Goal: Task Accomplishment & Management: Use online tool/utility

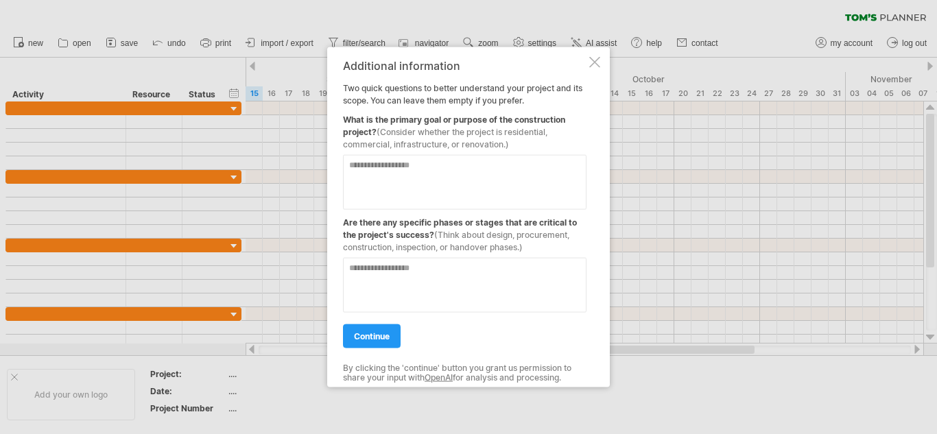
click at [437, 167] on textarea at bounding box center [465, 181] width 244 height 55
type textarea "**********"
click at [415, 290] on textarea at bounding box center [465, 284] width 244 height 55
type textarea "*"
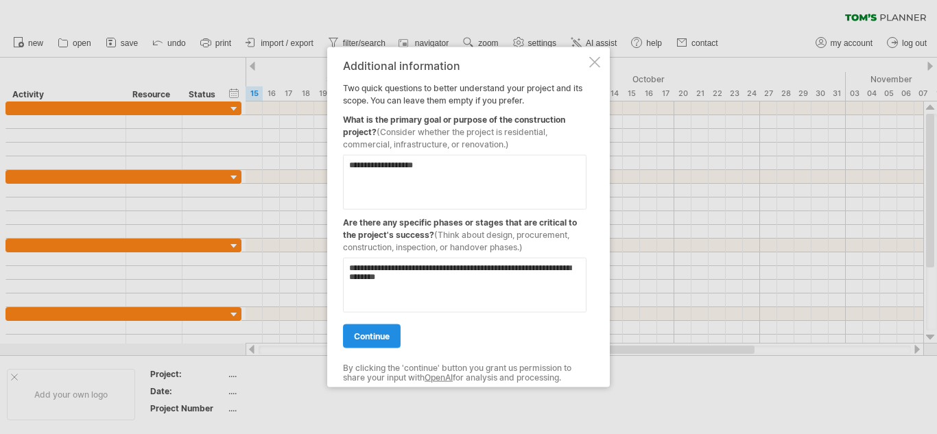
type textarea "**********"
click at [366, 338] on span "continue" at bounding box center [372, 336] width 36 height 10
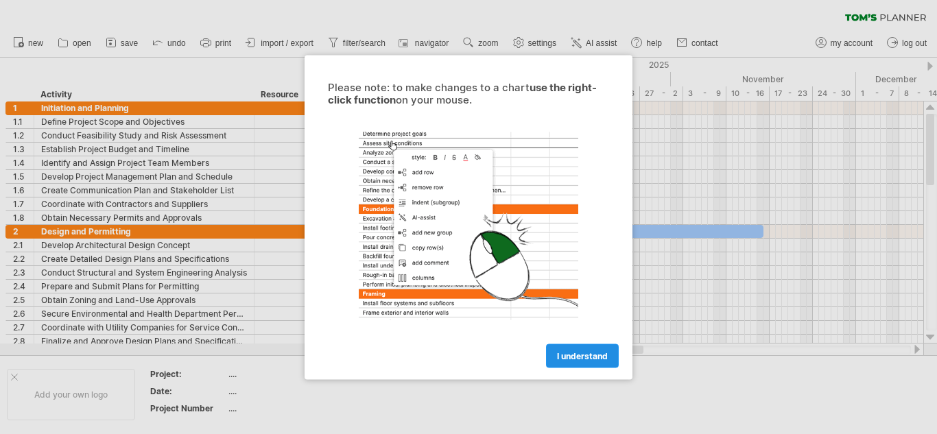
click at [578, 353] on span "I understand" at bounding box center [582, 356] width 51 height 10
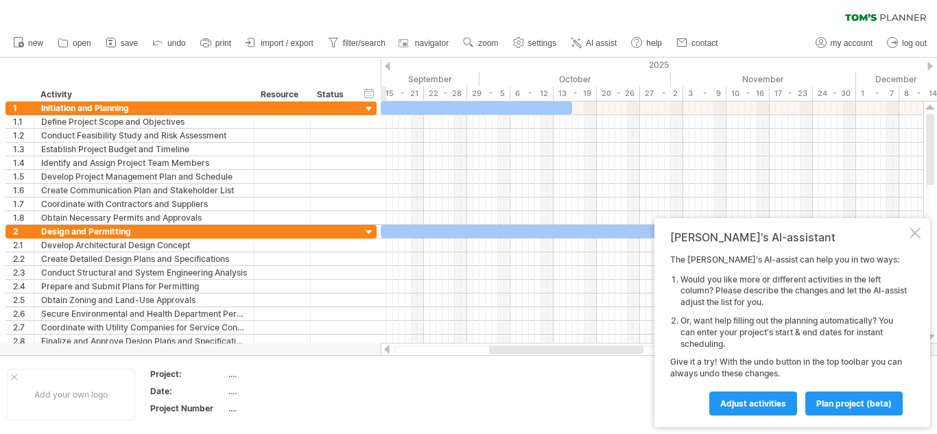
click at [534, 402] on td at bounding box center [516, 394] width 108 height 53
click at [916, 236] on div at bounding box center [915, 233] width 11 height 11
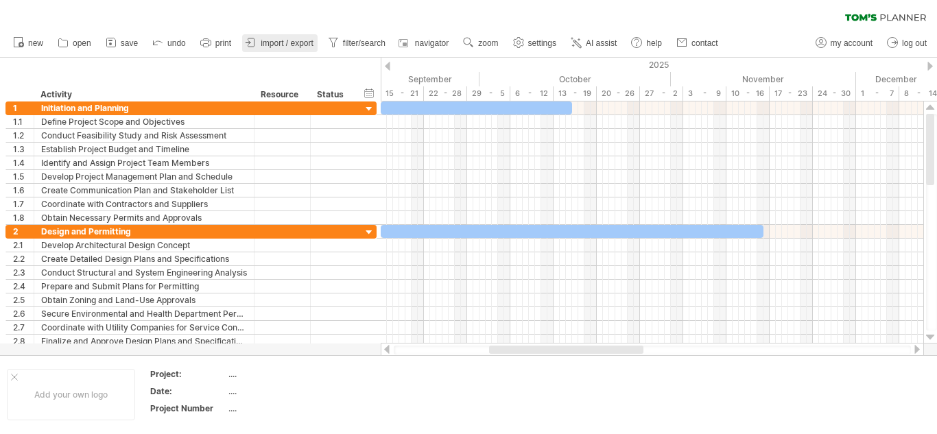
click at [272, 44] on span "import / export" at bounding box center [287, 43] width 53 height 10
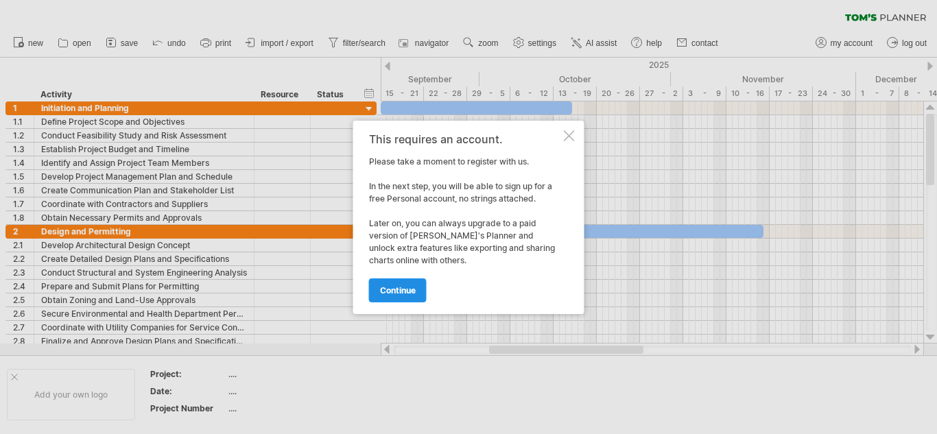
click at [392, 291] on span "continue" at bounding box center [398, 290] width 36 height 10
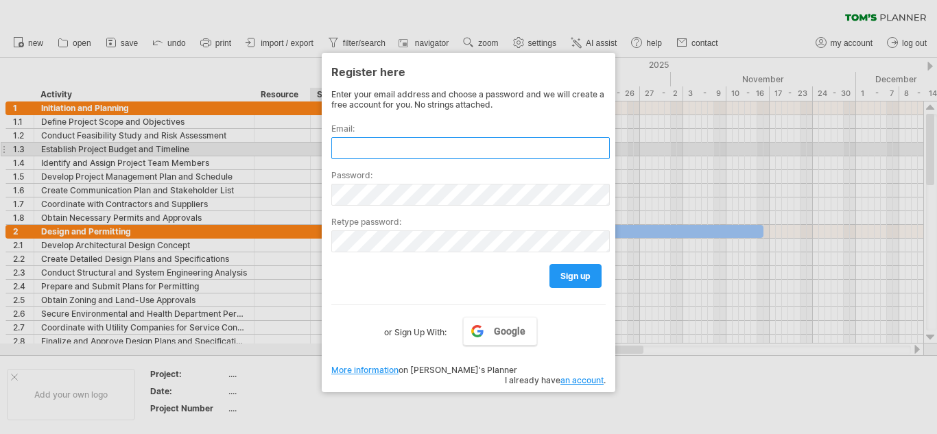
click at [364, 156] on input "text" at bounding box center [470, 148] width 279 height 22
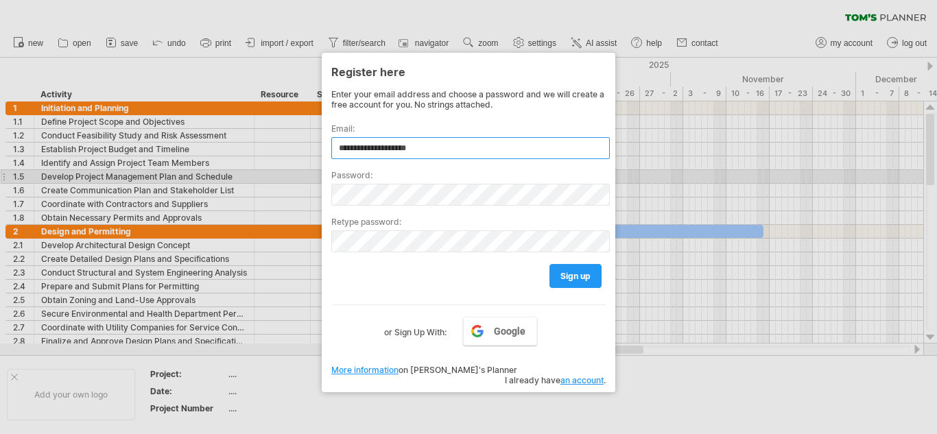
type input "**********"
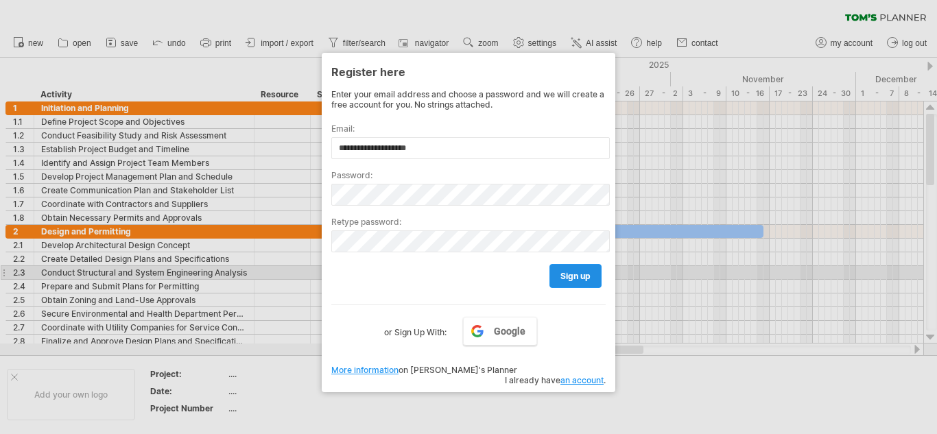
click at [581, 274] on span "sign up" at bounding box center [575, 276] width 30 height 10
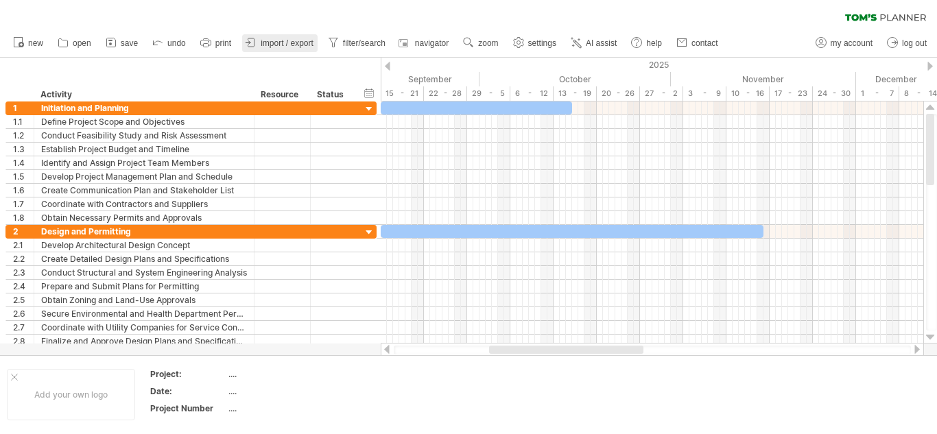
click at [292, 40] on span "import / export" at bounding box center [287, 43] width 53 height 10
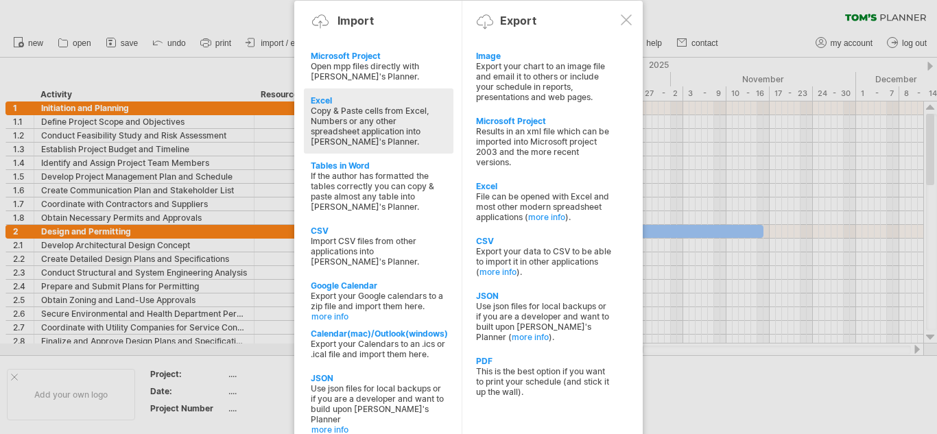
click at [348, 106] on div "Copy & Paste cells from Excel, Numbers or any other spreadsheet application int…" at bounding box center [379, 126] width 136 height 41
type textarea "**********"
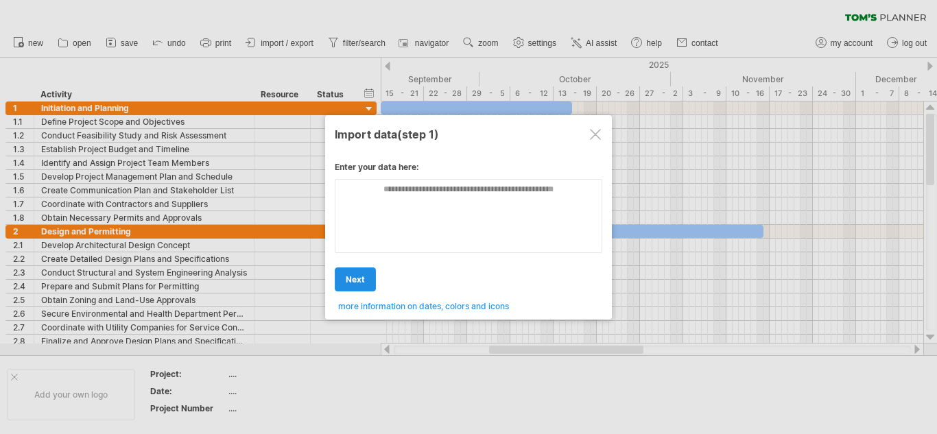
click at [344, 283] on link "next" at bounding box center [355, 280] width 41 height 24
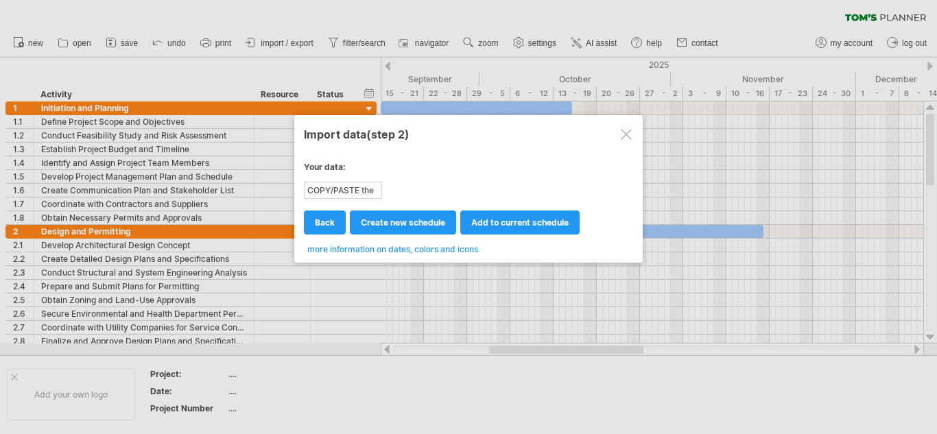
click at [629, 134] on div at bounding box center [626, 134] width 11 height 11
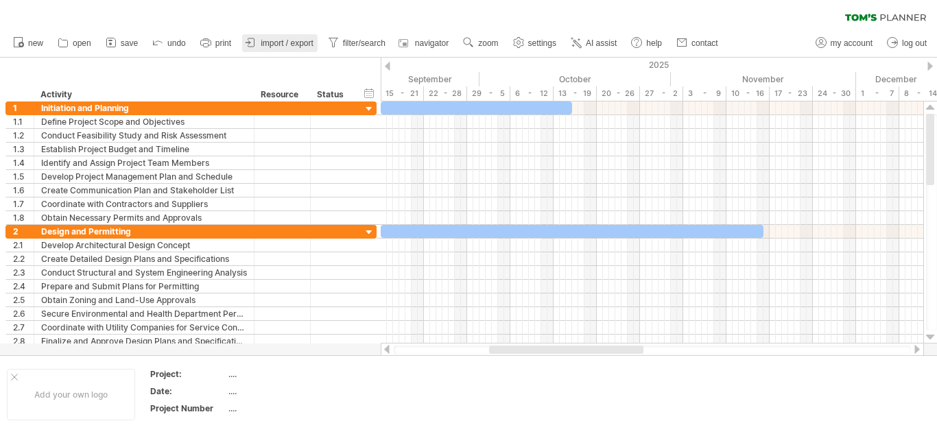
click at [270, 44] on span "import / export" at bounding box center [287, 43] width 53 height 10
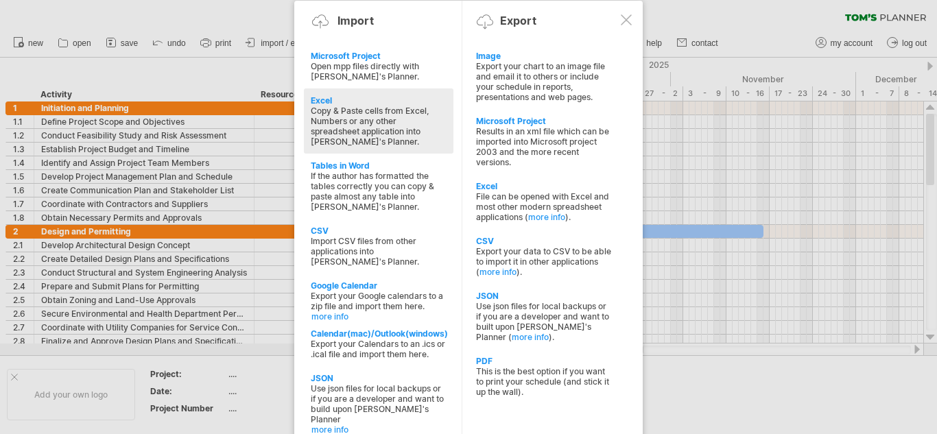
click at [357, 111] on div "Copy & Paste cells from Excel, Numbers or any other spreadsheet application int…" at bounding box center [379, 126] width 136 height 41
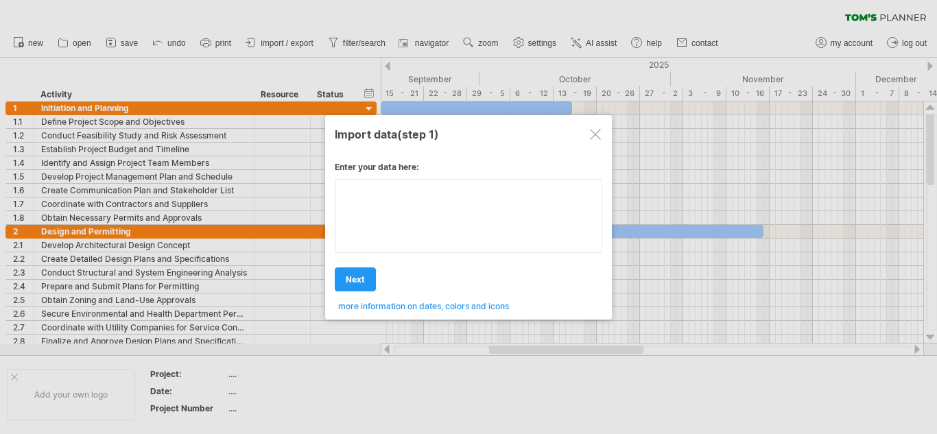
click at [392, 210] on textarea at bounding box center [469, 216] width 268 height 74
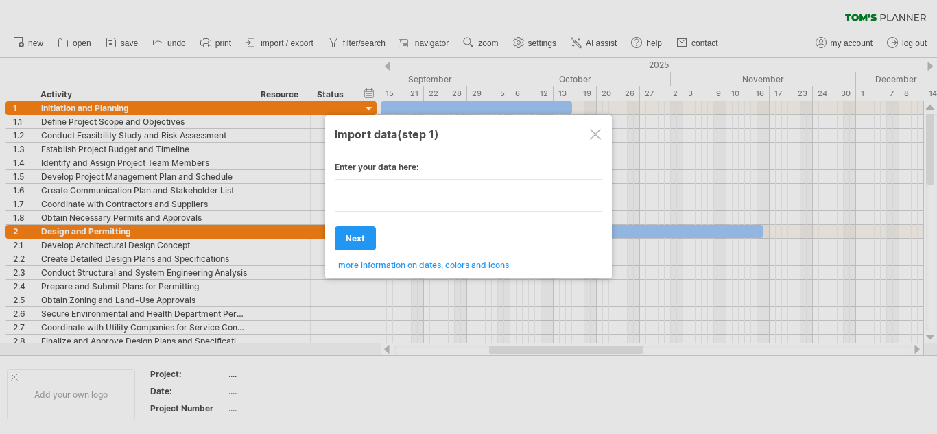
click at [459, 192] on textarea at bounding box center [469, 195] width 268 height 33
type textarea "**********"
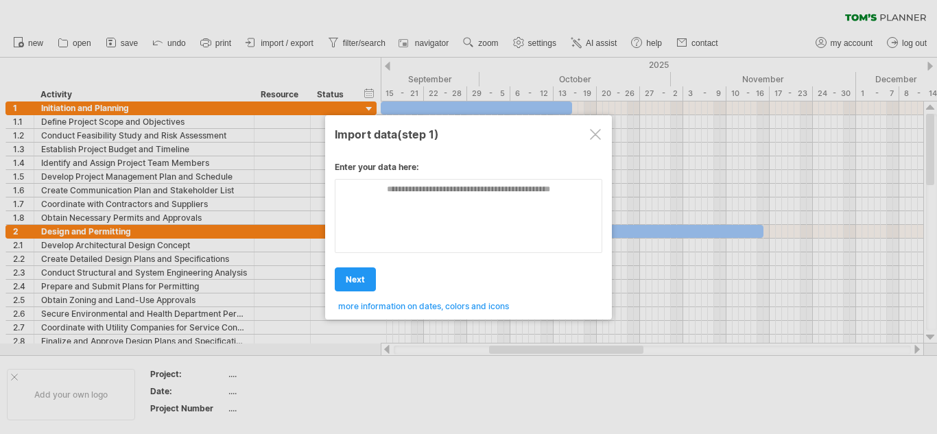
click at [410, 265] on div "Enter your data here: Your data: COPY/PASTE the content of your spreadsheet HER…" at bounding box center [469, 232] width 268 height 160
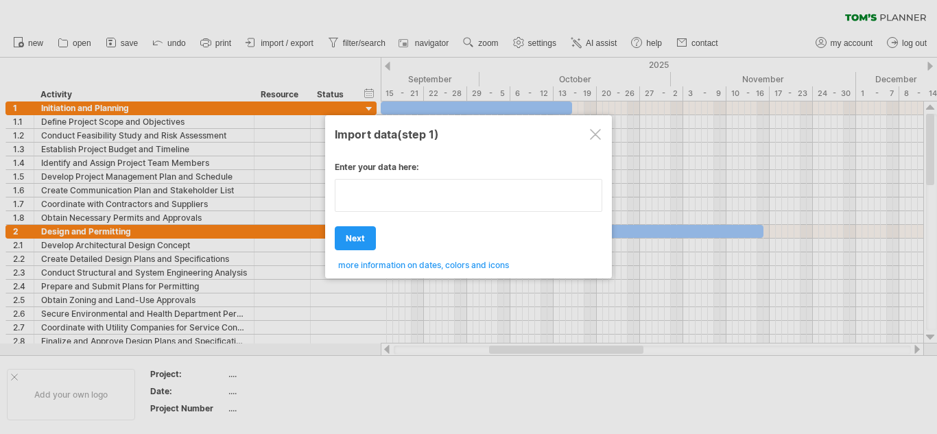
click at [450, 194] on textarea at bounding box center [469, 195] width 268 height 33
type textarea "**********"
click at [355, 244] on div "Enter your data here: Your data: COPY/PASTE the content of your spreadsheet HER…" at bounding box center [469, 211] width 268 height 119
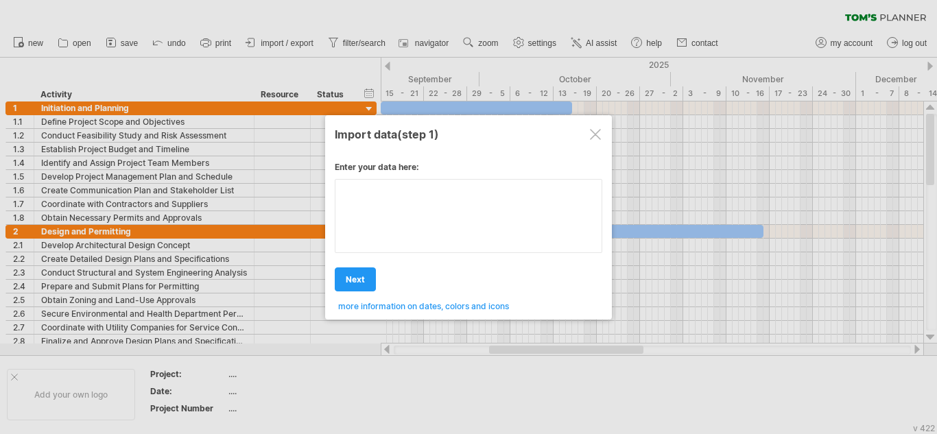
click at [383, 205] on textarea at bounding box center [469, 216] width 268 height 74
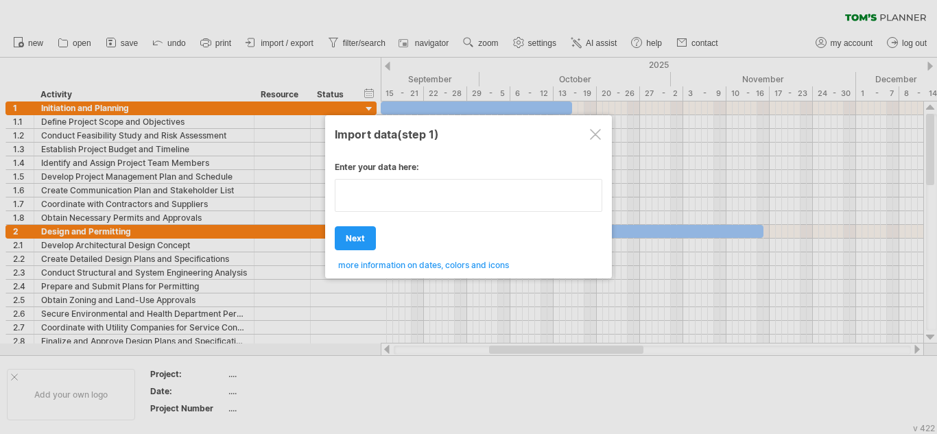
type textarea "**********"
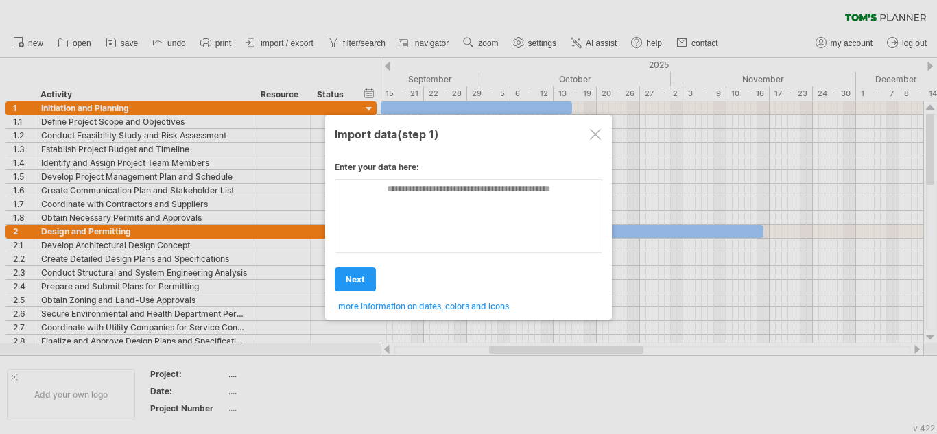
click at [595, 132] on div at bounding box center [595, 134] width 11 height 11
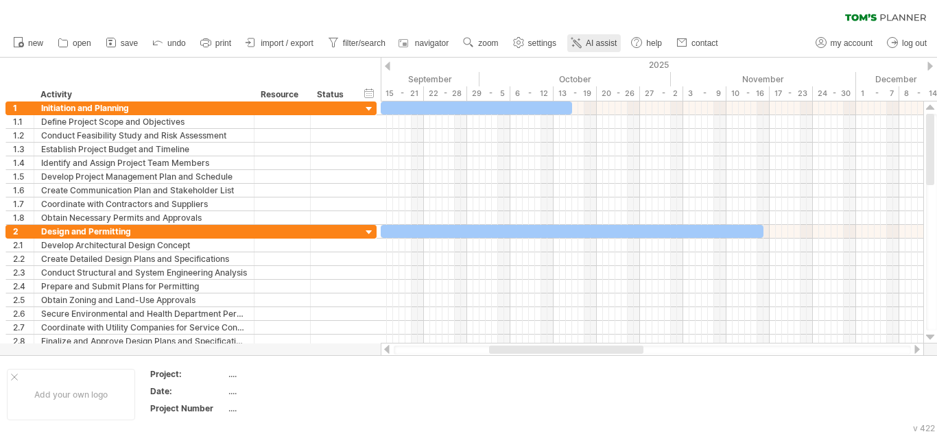
click at [590, 42] on span "AI assist" at bounding box center [601, 43] width 31 height 10
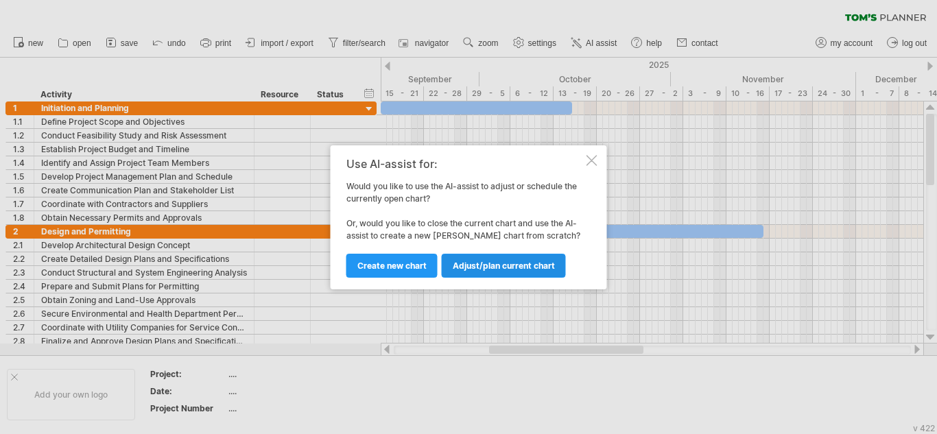
click at [486, 267] on span "Adjust/plan current chart" at bounding box center [504, 266] width 102 height 10
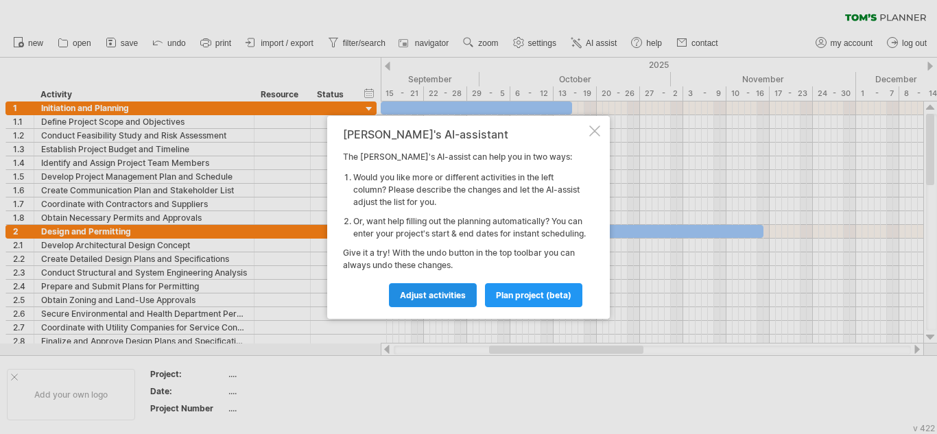
click at [445, 297] on span "Adjust activities" at bounding box center [433, 295] width 66 height 10
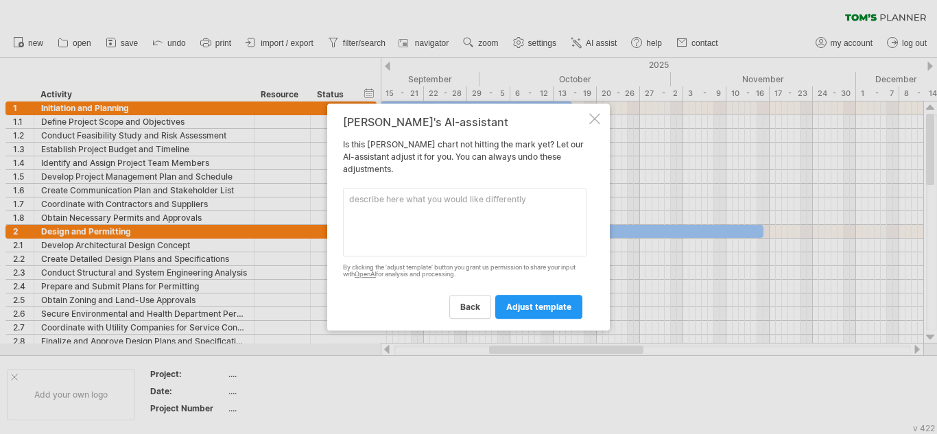
click at [403, 209] on textarea at bounding box center [465, 222] width 244 height 69
click at [593, 118] on div at bounding box center [594, 118] width 11 height 11
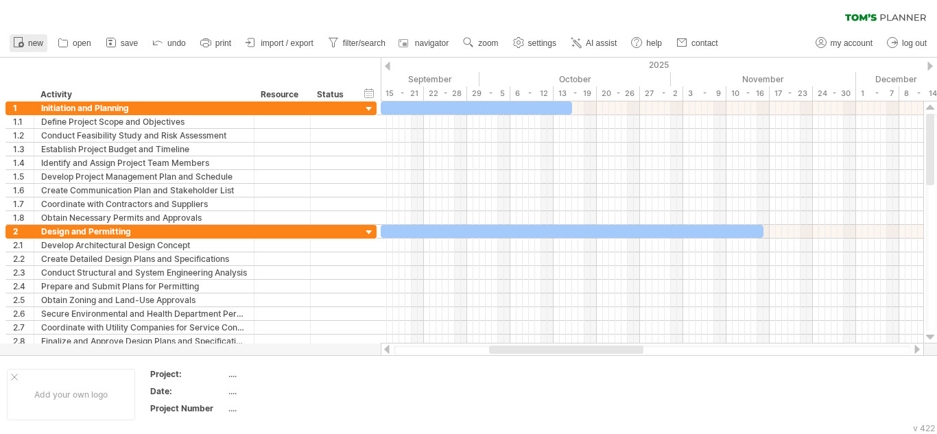
click at [46, 41] on link "new" at bounding box center [29, 43] width 38 height 18
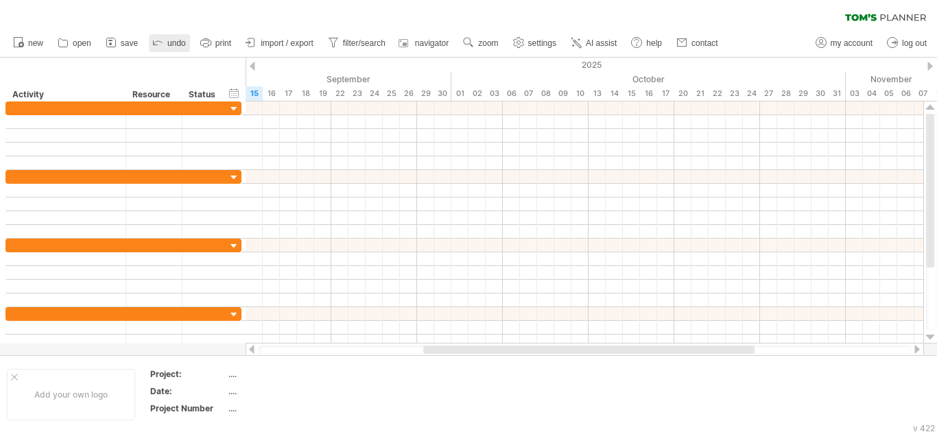
click at [180, 44] on span "undo" at bounding box center [176, 43] width 19 height 10
click at [163, 44] on icon at bounding box center [158, 42] width 14 height 14
click at [161, 45] on icon at bounding box center [158, 42] width 14 height 14
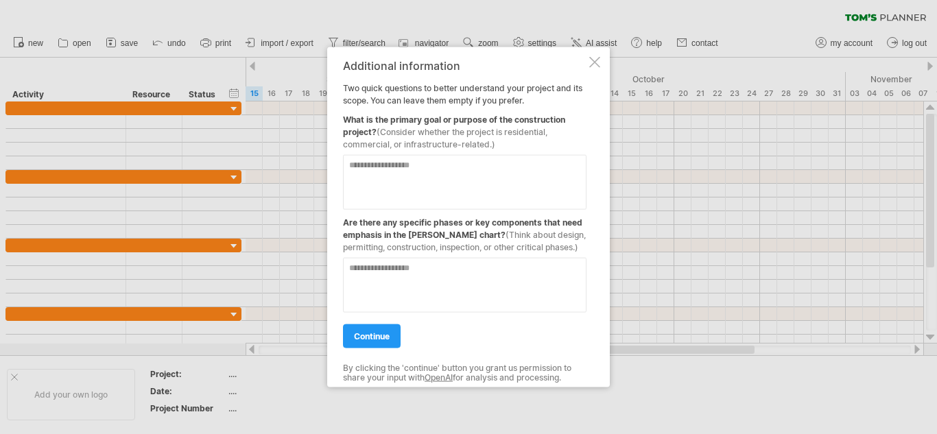
click at [388, 179] on textarea at bounding box center [465, 181] width 244 height 55
type textarea "**********"
click at [403, 276] on textarea at bounding box center [465, 284] width 244 height 55
type textarea "**********"
click at [372, 340] on span "continue" at bounding box center [372, 336] width 36 height 10
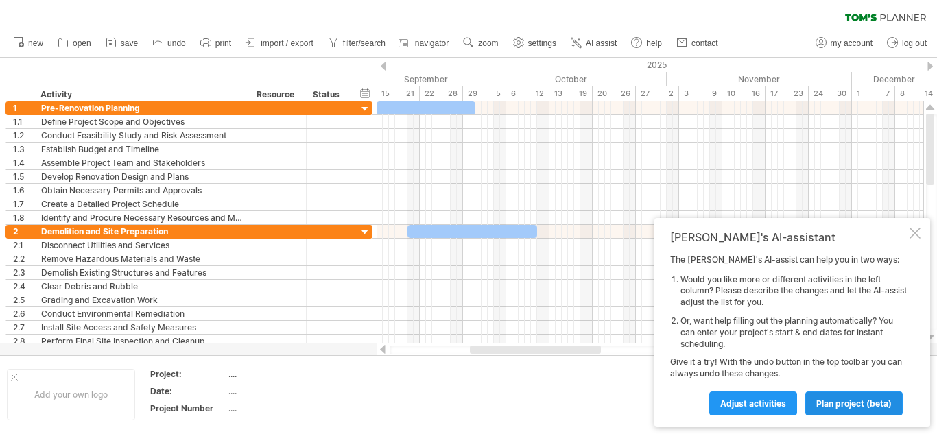
click at [863, 403] on span "plan project (beta)" at bounding box center [853, 404] width 75 height 10
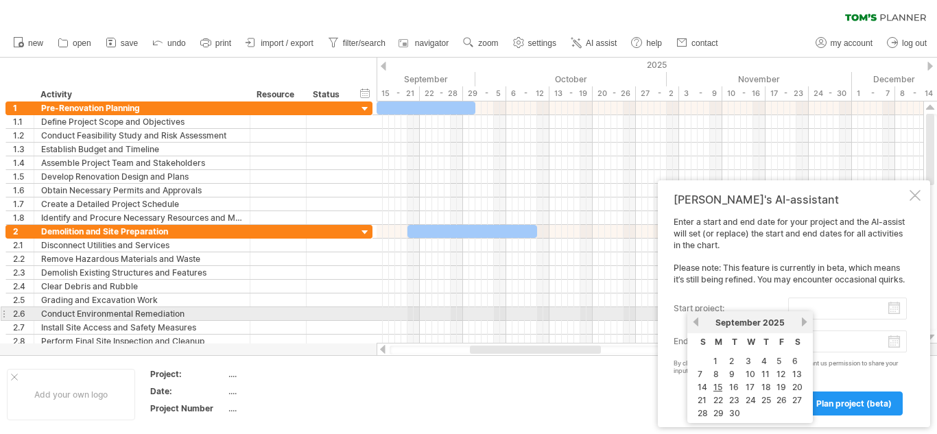
click at [895, 309] on input "start project:" at bounding box center [847, 309] width 119 height 22
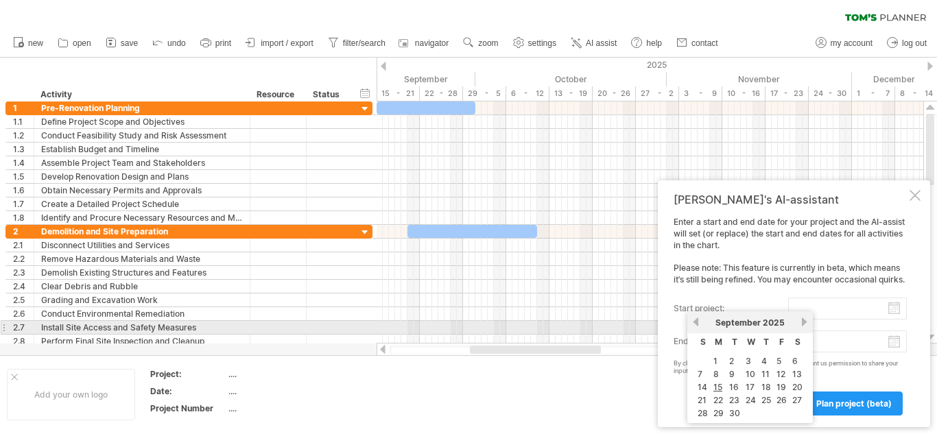
click at [699, 322] on link "previous" at bounding box center [696, 322] width 10 height 10
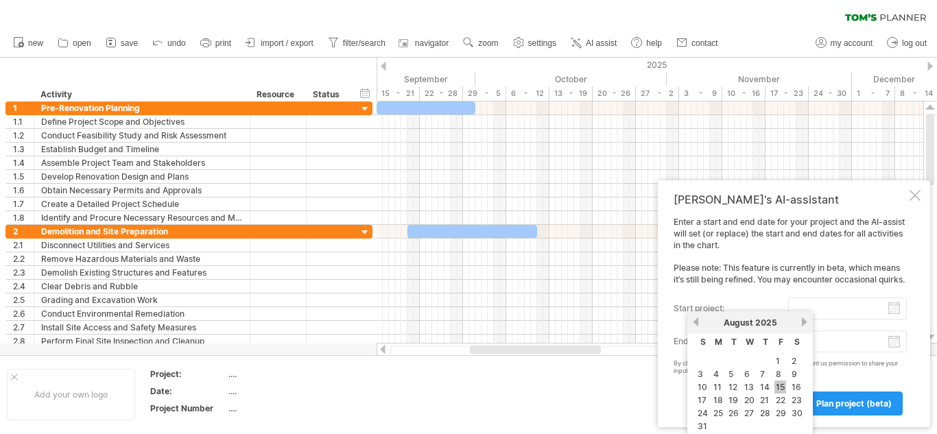
click at [779, 383] on link "15" at bounding box center [780, 387] width 12 height 13
type input "********"
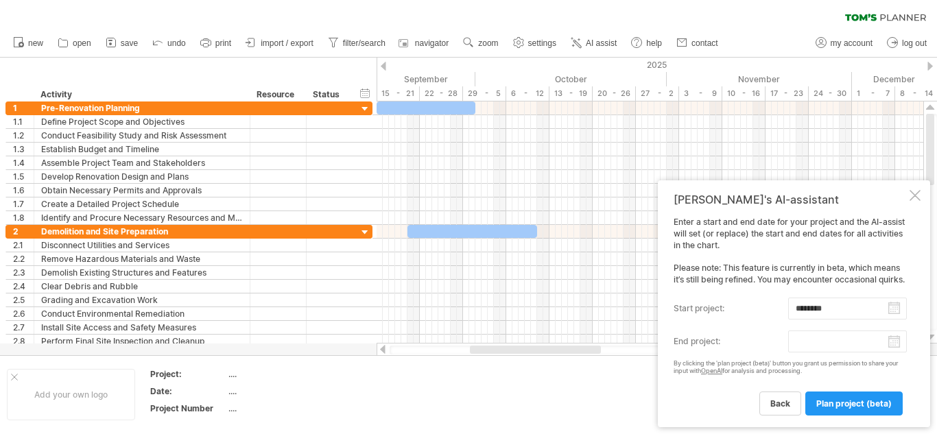
click at [896, 345] on body "progress(100%) Trying to reach [DOMAIN_NAME] Connected again... 0% clear filter…" at bounding box center [468, 218] width 937 height 437
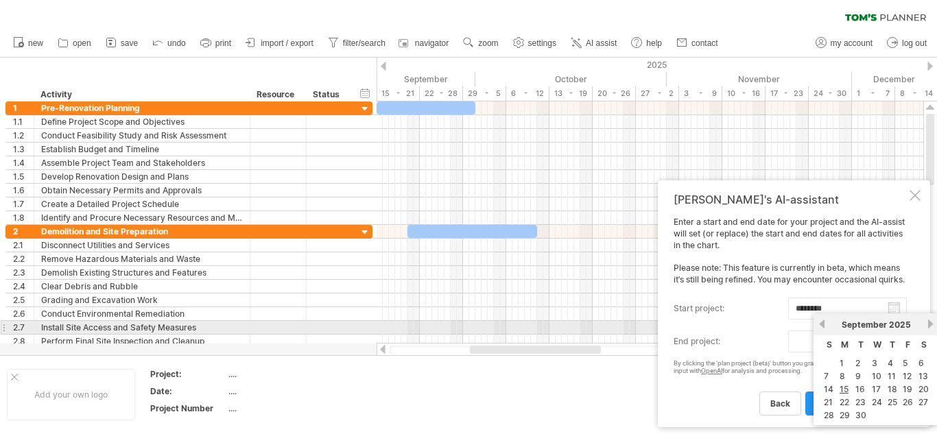
click at [928, 323] on link "next" at bounding box center [930, 324] width 10 height 10
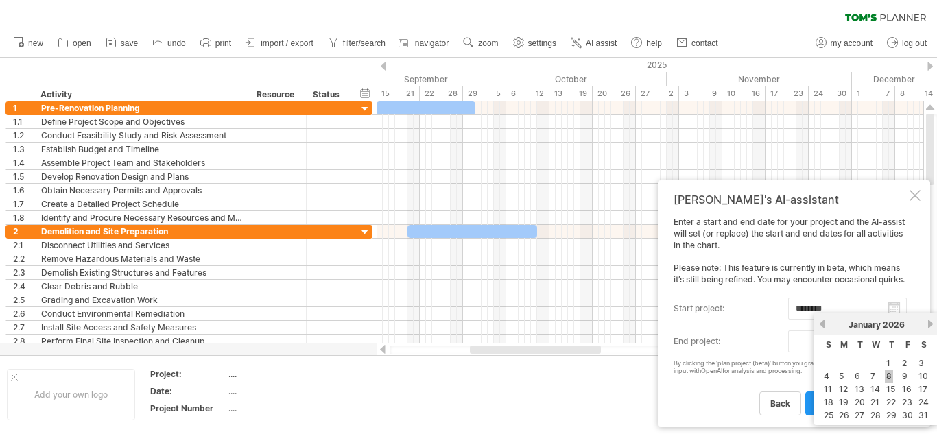
click at [888, 375] on link "8" at bounding box center [889, 376] width 8 height 13
type input "********"
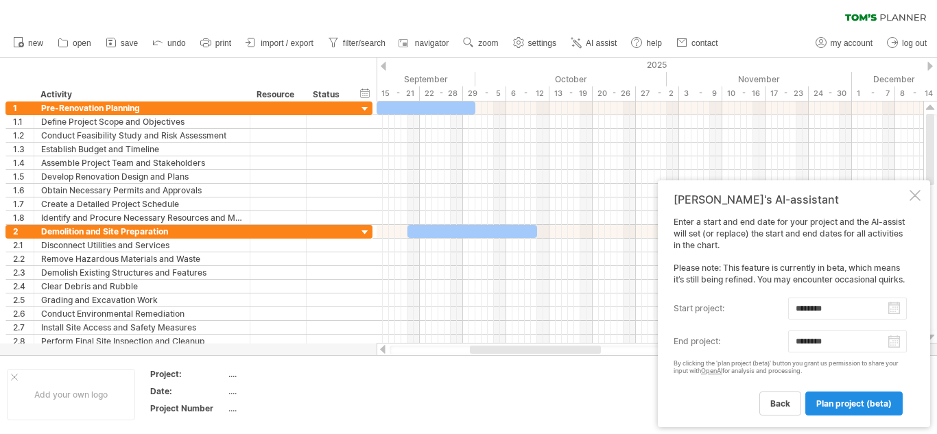
click at [864, 404] on span "plan project (beta)" at bounding box center [853, 404] width 75 height 10
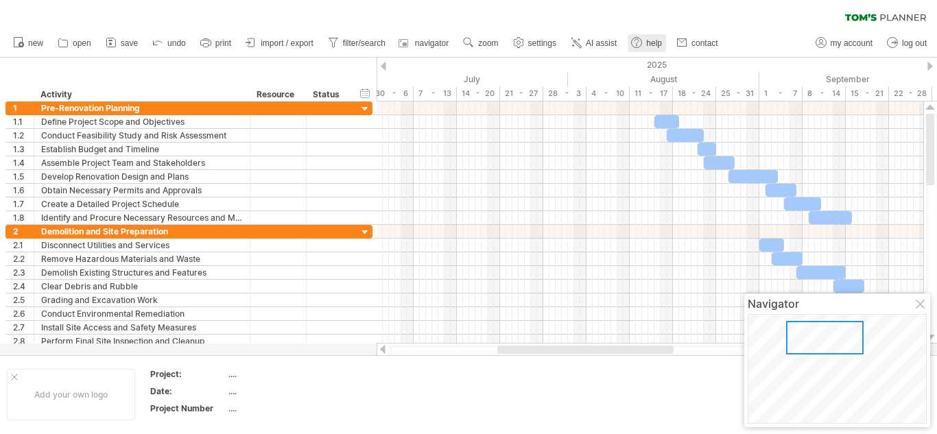
click at [652, 40] on span "help" at bounding box center [654, 43] width 16 height 10
click at [279, 49] on link "import / export" at bounding box center [279, 43] width 75 height 18
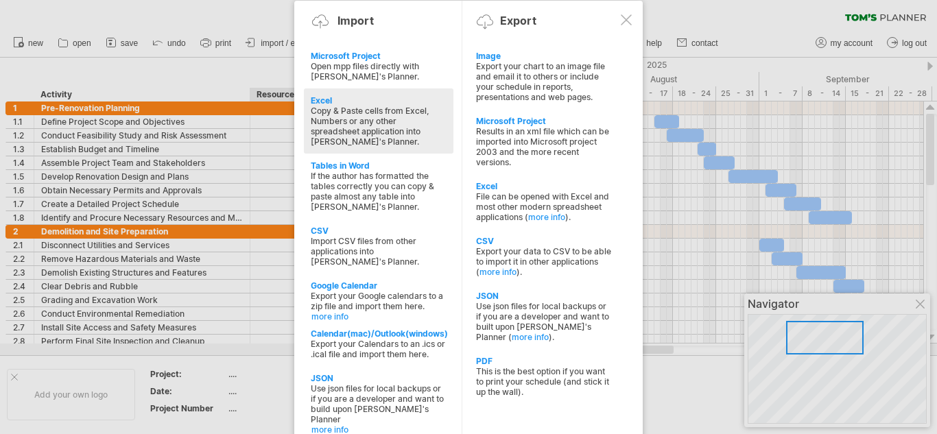
click at [346, 126] on div "Copy & Paste cells from Excel, Numbers or any other spreadsheet application int…" at bounding box center [379, 126] width 136 height 41
type textarea "**********"
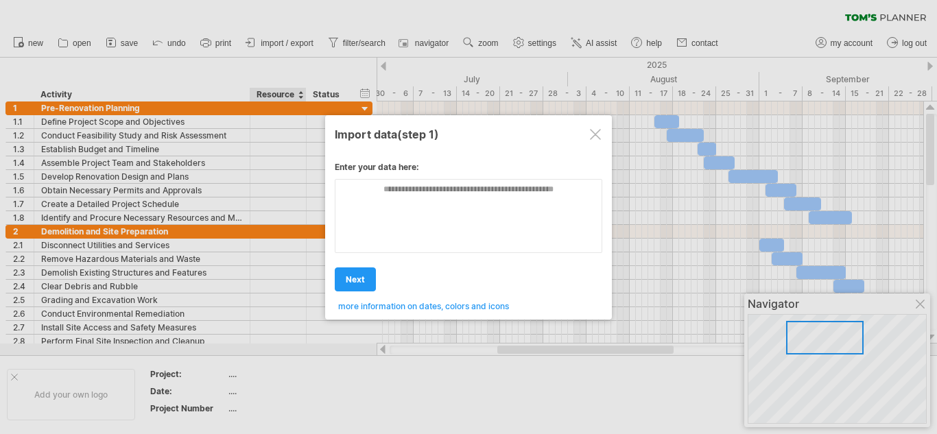
click at [591, 133] on div at bounding box center [595, 134] width 11 height 11
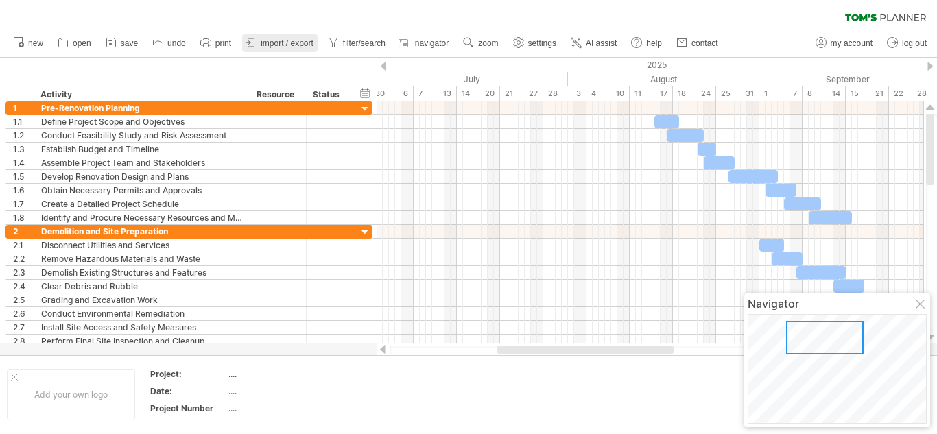
click at [292, 37] on link "import / export" at bounding box center [279, 43] width 75 height 18
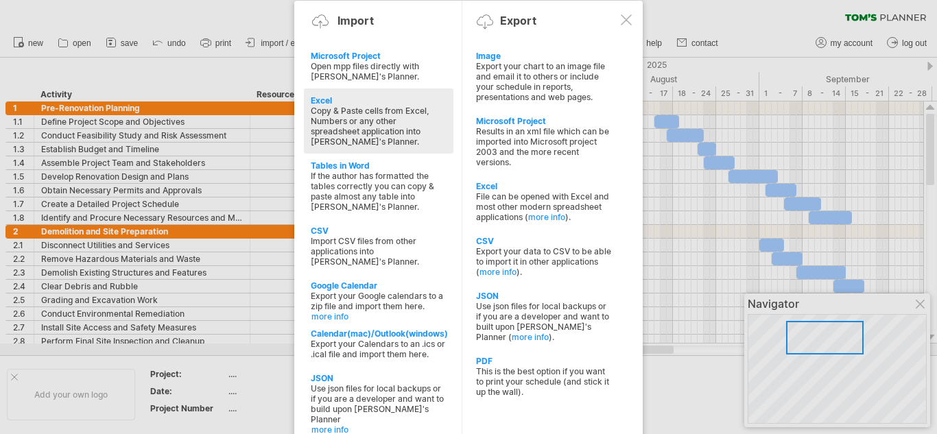
click at [344, 121] on div "Copy & Paste cells from Excel, Numbers or any other spreadsheet application int…" at bounding box center [379, 126] width 136 height 41
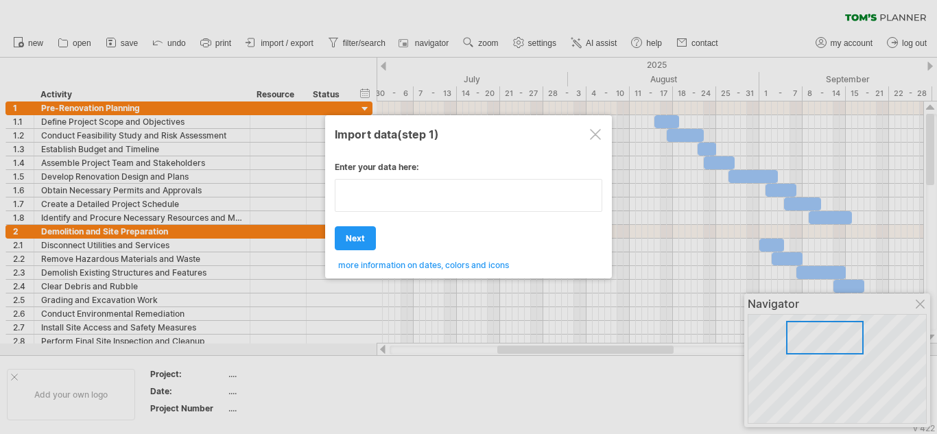
click at [409, 206] on textarea at bounding box center [469, 195] width 268 height 33
paste textarea "**********"
type textarea "**********"
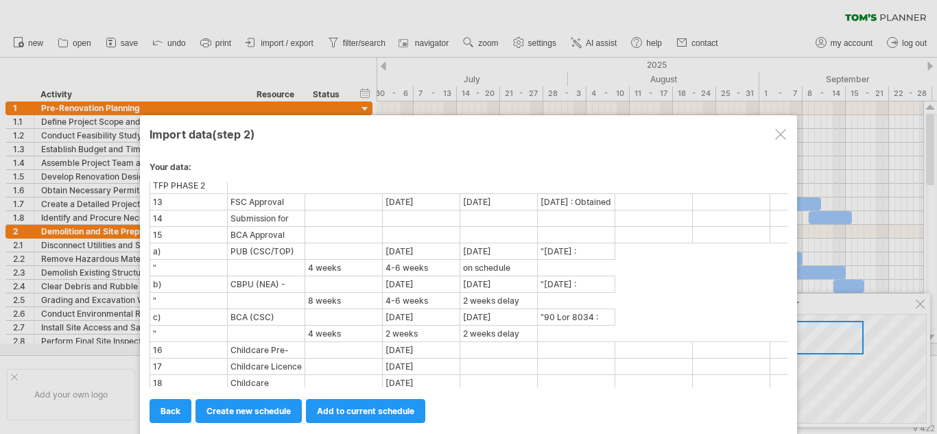
scroll to position [1995, 0]
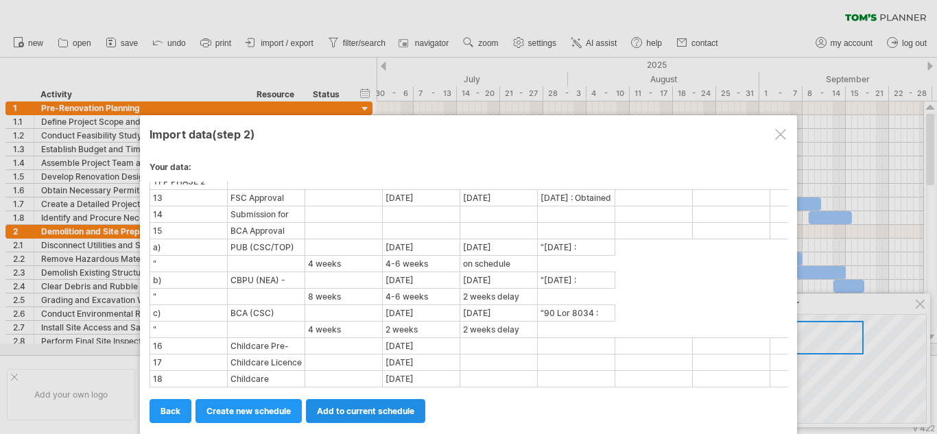
click at [339, 410] on span "add to current schedule" at bounding box center [365, 411] width 97 height 10
select select "********"
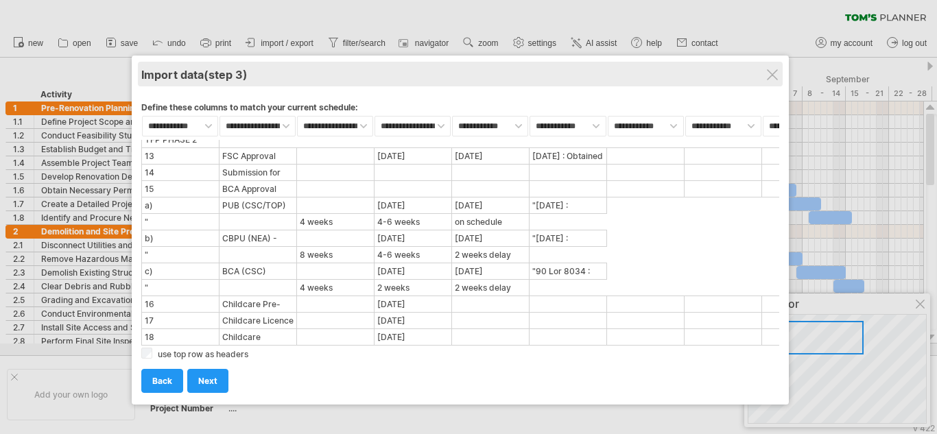
drag, startPoint x: 632, startPoint y: 134, endPoint x: 624, endPoint y: 75, distance: 59.6
click at [624, 75] on div "Import data (step 3)" at bounding box center [460, 74] width 638 height 25
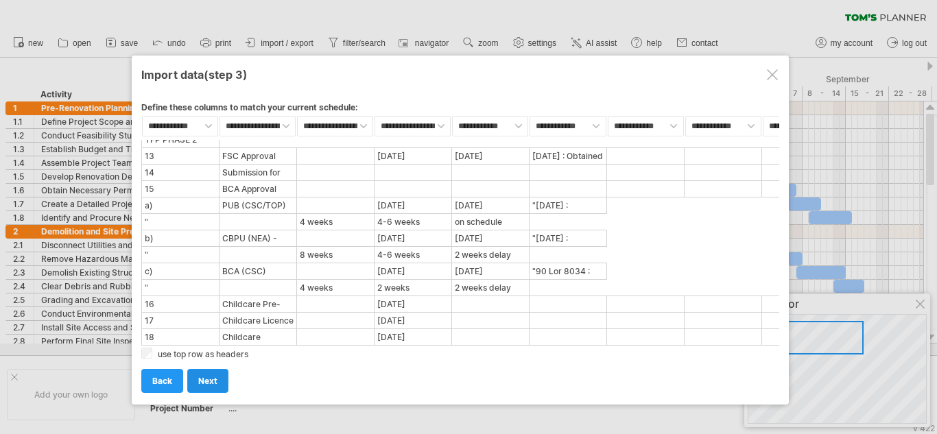
click at [208, 377] on span "next" at bounding box center [207, 381] width 19 height 10
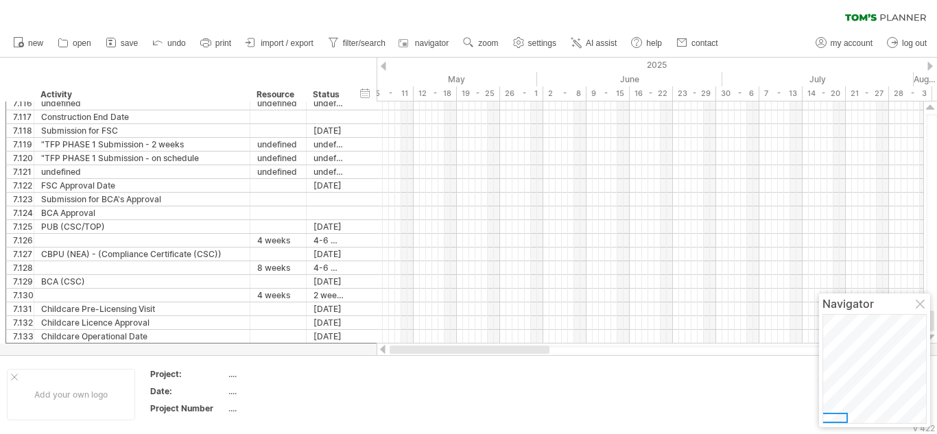
drag, startPoint x: 478, startPoint y: 351, endPoint x: 344, endPoint y: 351, distance: 133.8
click at [344, 351] on div "Trying to reach [DOMAIN_NAME] Connected again... 0% clear filter new 1" at bounding box center [468, 217] width 937 height 434
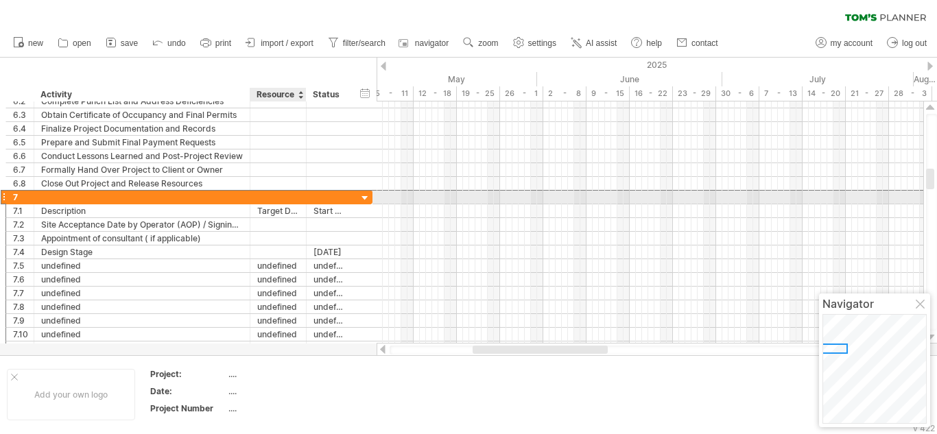
click at [305, 202] on div at bounding box center [304, 198] width 7 height 14
drag, startPoint x: 311, startPoint y: 202, endPoint x: 346, endPoint y: 202, distance: 35.0
click at [346, 202] on div "7" at bounding box center [189, 197] width 368 height 14
click at [372, 198] on div at bounding box center [372, 197] width 4 height 13
click at [399, 199] on div at bounding box center [650, 198] width 546 height 14
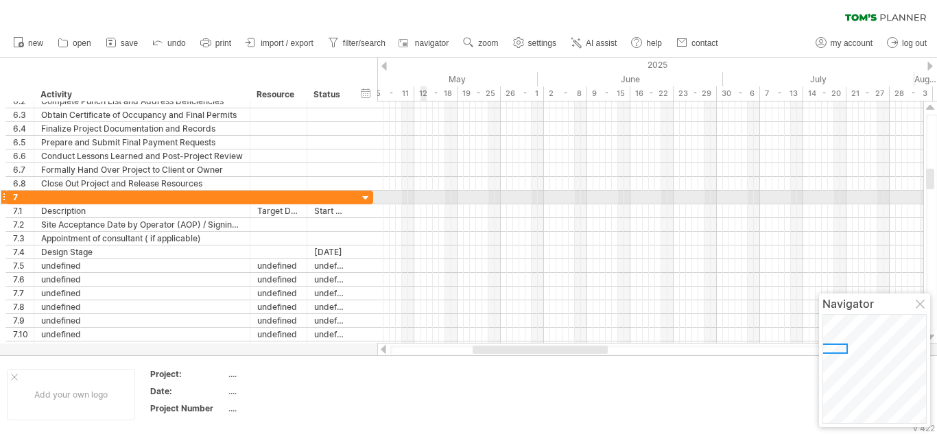
click at [423, 199] on div at bounding box center [650, 198] width 546 height 14
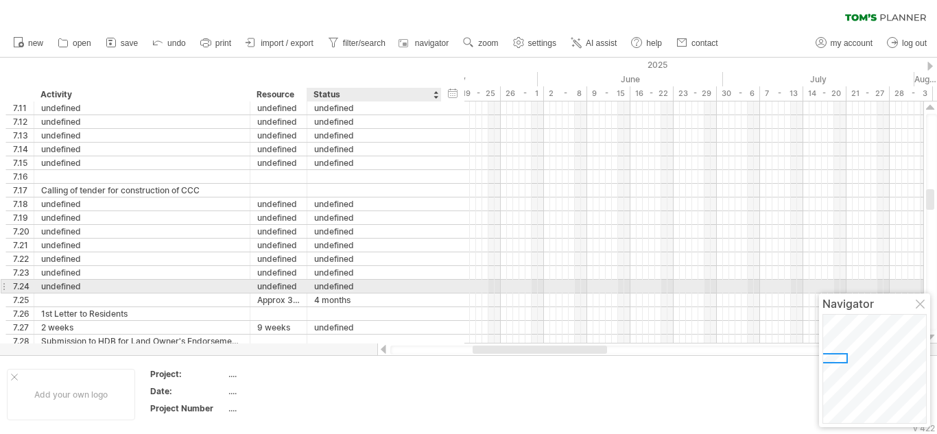
drag, startPoint x: 348, startPoint y: 286, endPoint x: 438, endPoint y: 285, distance: 89.9
click at [438, 285] on div at bounding box center [439, 287] width 7 height 14
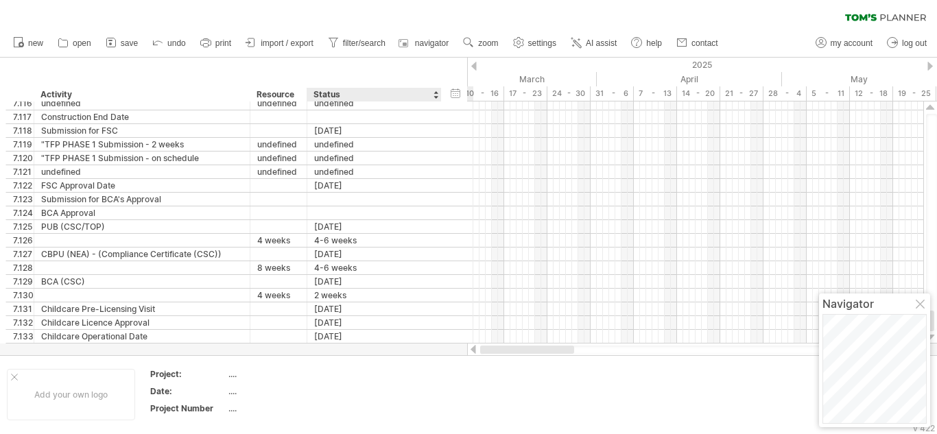
drag, startPoint x: 562, startPoint y: 348, endPoint x: 445, endPoint y: 348, distance: 117.3
click at [445, 348] on div "Trying to reach [DOMAIN_NAME] Connected again... 0% clear filter new 1" at bounding box center [468, 217] width 937 height 434
drag, startPoint x: 471, startPoint y: 347, endPoint x: 413, endPoint y: 350, distance: 57.7
click at [418, 352] on div at bounding box center [468, 207] width 937 height 298
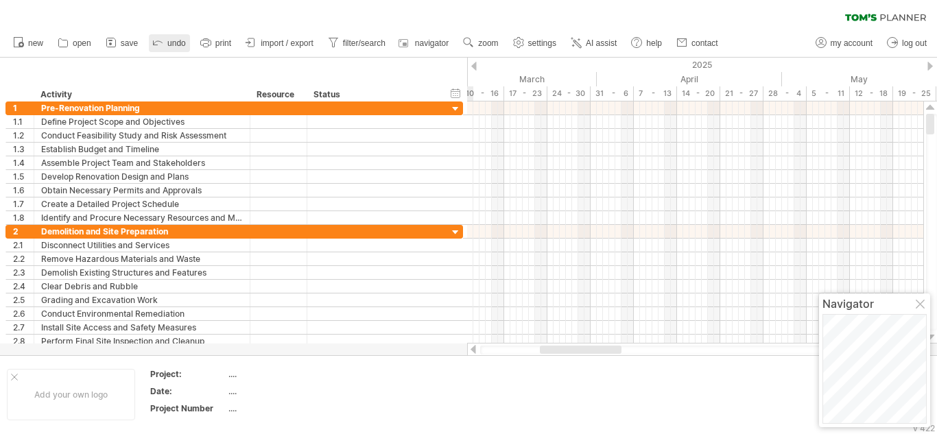
click at [158, 39] on icon at bounding box center [158, 42] width 14 height 14
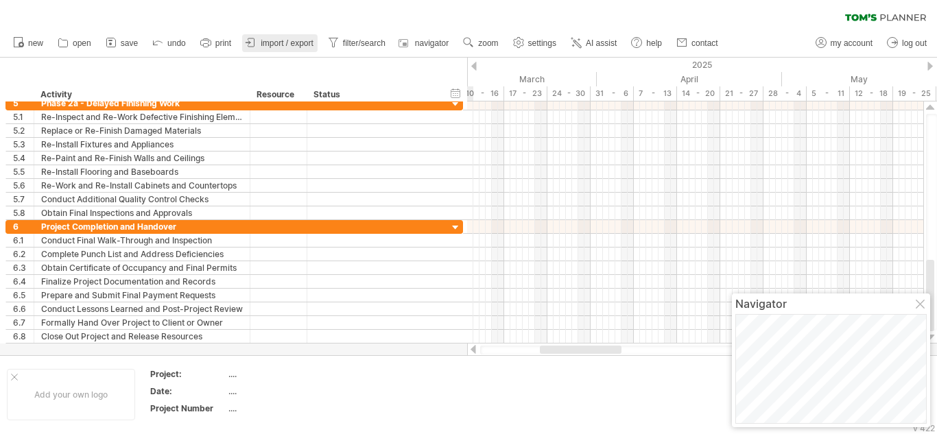
click at [258, 42] on icon at bounding box center [251, 43] width 14 height 14
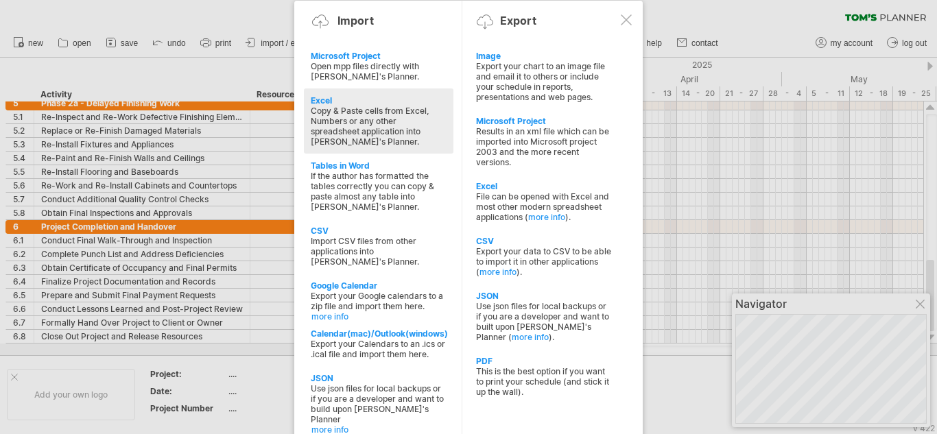
click at [324, 111] on div "Copy & Paste cells from Excel, Numbers or any other spreadsheet application int…" at bounding box center [379, 126] width 136 height 41
type textarea "**********"
click at [324, 111] on div at bounding box center [468, 217] width 937 height 434
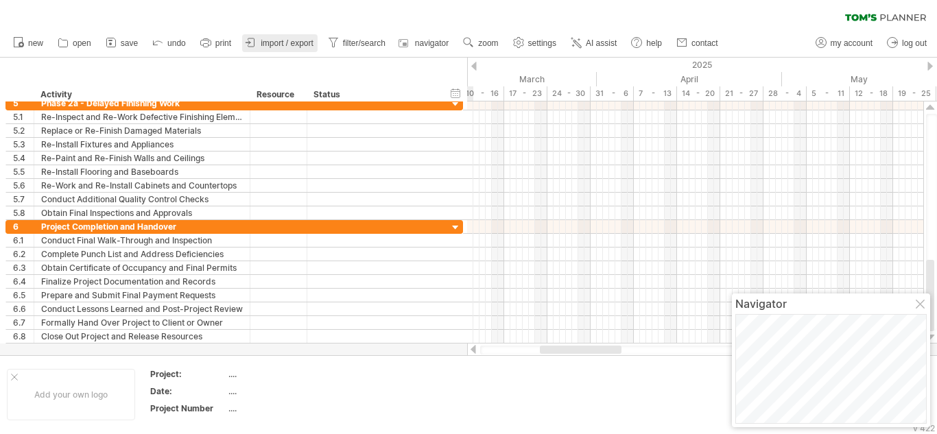
click at [263, 41] on span "import / export" at bounding box center [287, 43] width 53 height 10
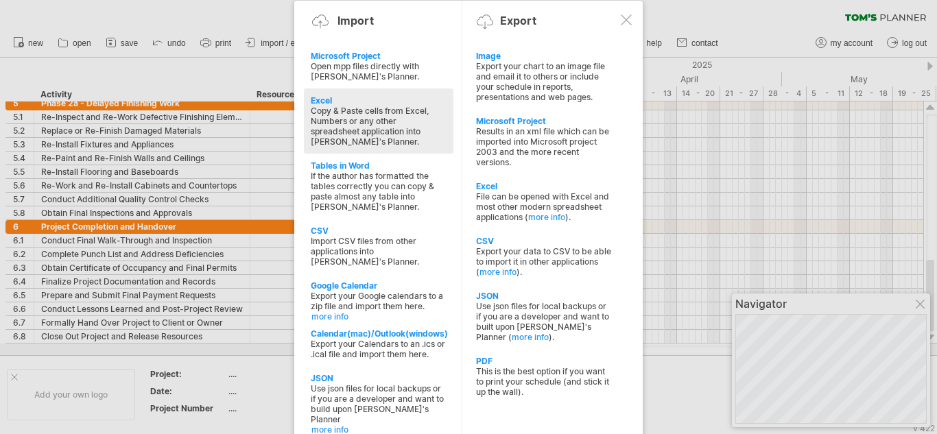
click at [328, 104] on div "Excel" at bounding box center [379, 100] width 136 height 10
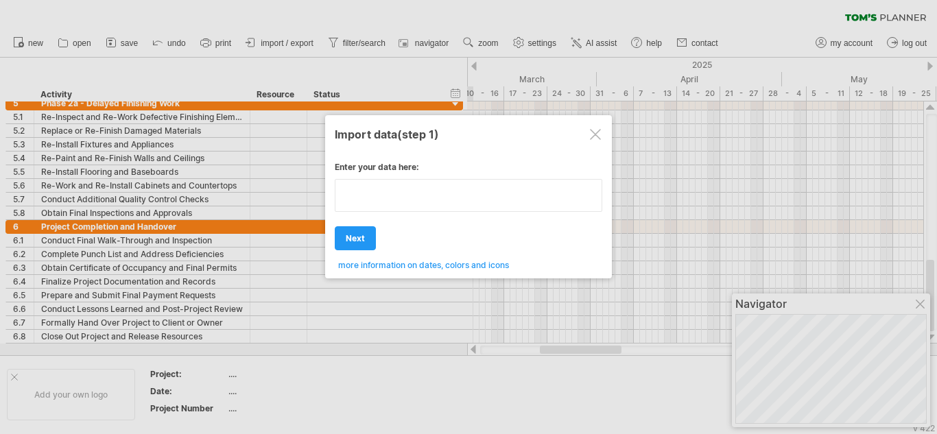
click at [375, 208] on textarea at bounding box center [469, 195] width 268 height 33
paste textarea "**********"
type textarea "**********"
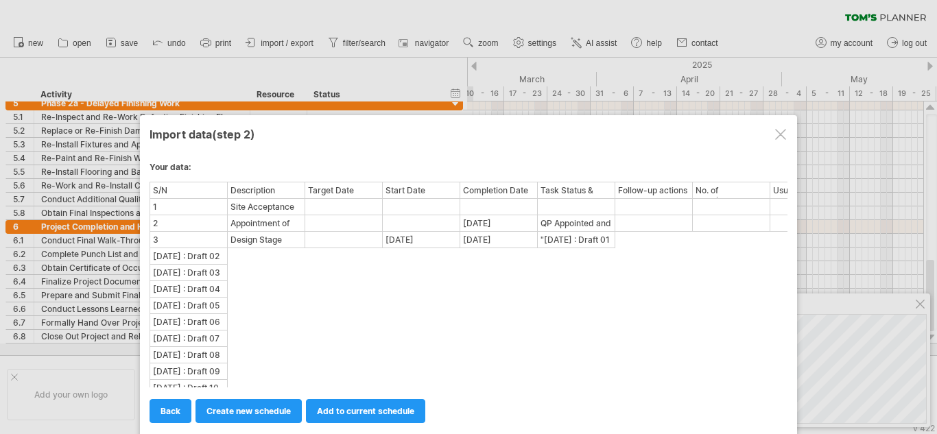
click at [196, 192] on div "S/N" at bounding box center [188, 190] width 75 height 14
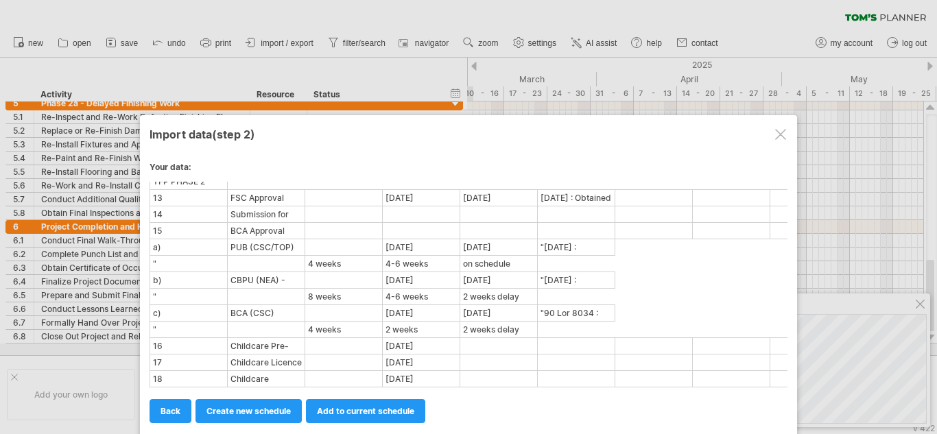
scroll to position [1995, 0]
click at [290, 407] on span "create new schedule" at bounding box center [248, 411] width 84 height 10
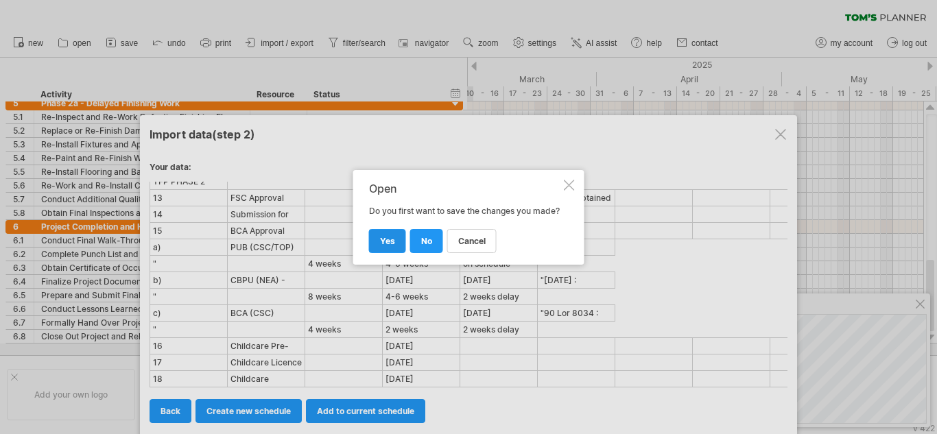
click at [385, 246] on span "yes" at bounding box center [387, 241] width 15 height 10
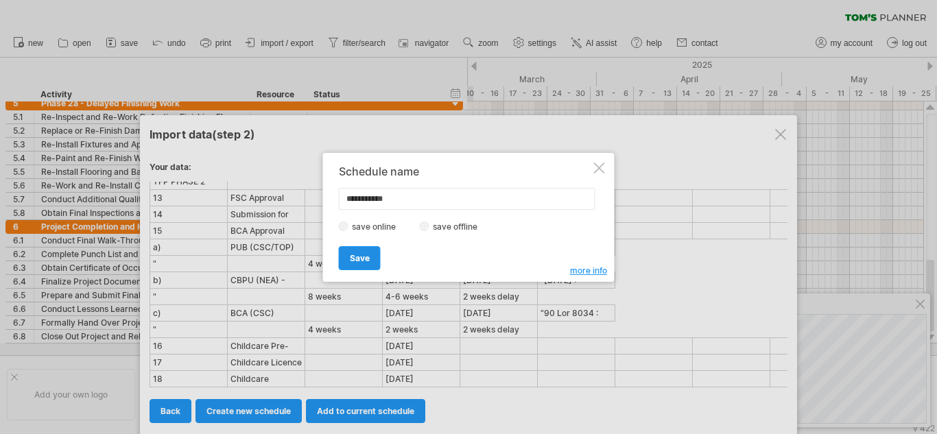
click at [369, 256] on span "Save" at bounding box center [360, 258] width 20 height 10
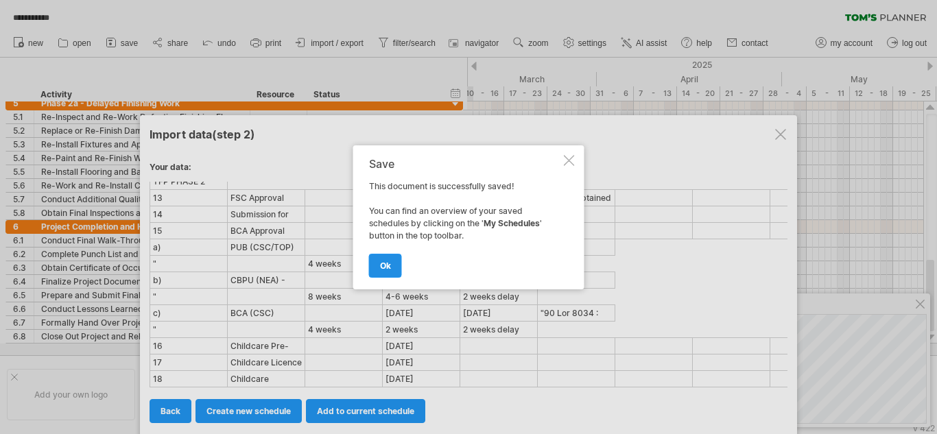
click at [391, 260] on link "ok" at bounding box center [385, 266] width 33 height 24
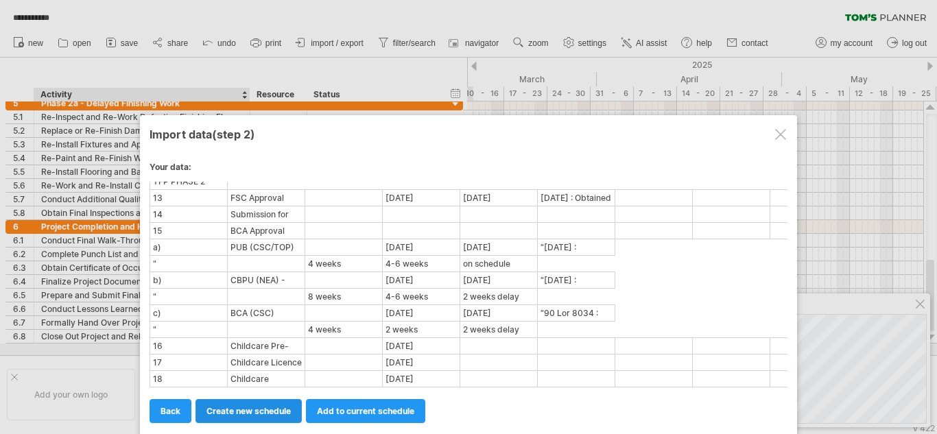
click at [229, 408] on span "create new schedule" at bounding box center [248, 411] width 84 height 10
select select "***"
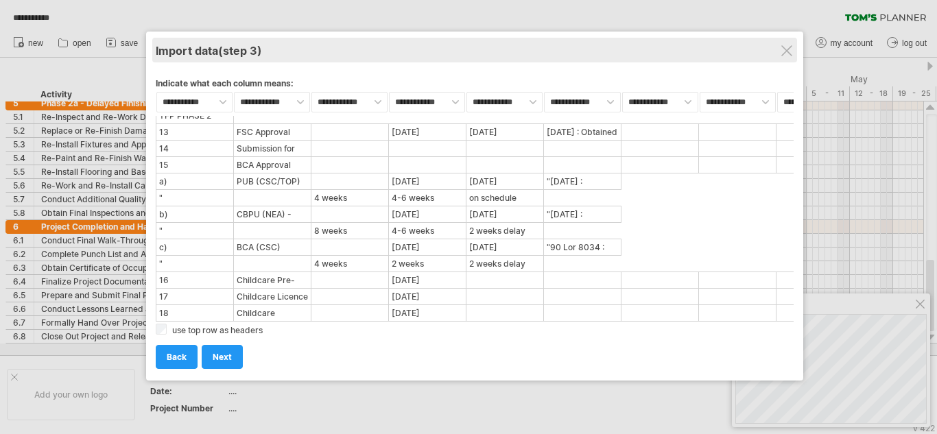
drag, startPoint x: 617, startPoint y: 124, endPoint x: 623, endPoint y: 41, distance: 83.2
click at [623, 41] on div "Import data (step 3)" at bounding box center [475, 50] width 638 height 25
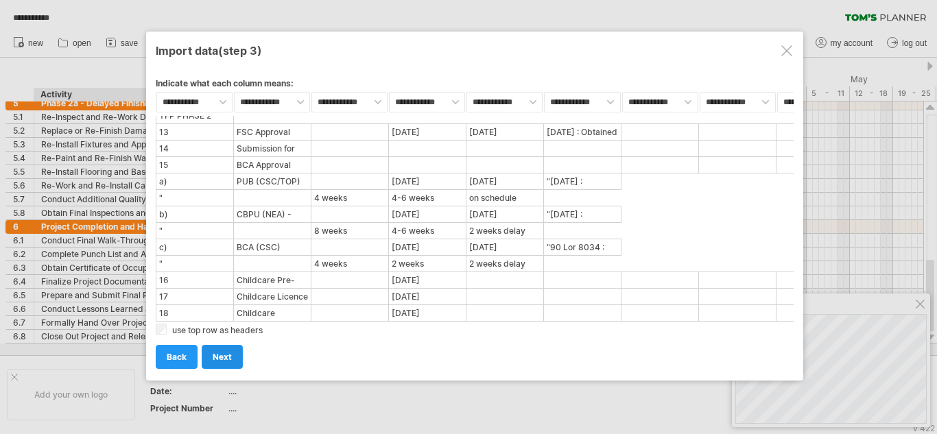
click at [224, 357] on span "next" at bounding box center [222, 357] width 19 height 10
click at [224, 357] on div at bounding box center [468, 217] width 937 height 434
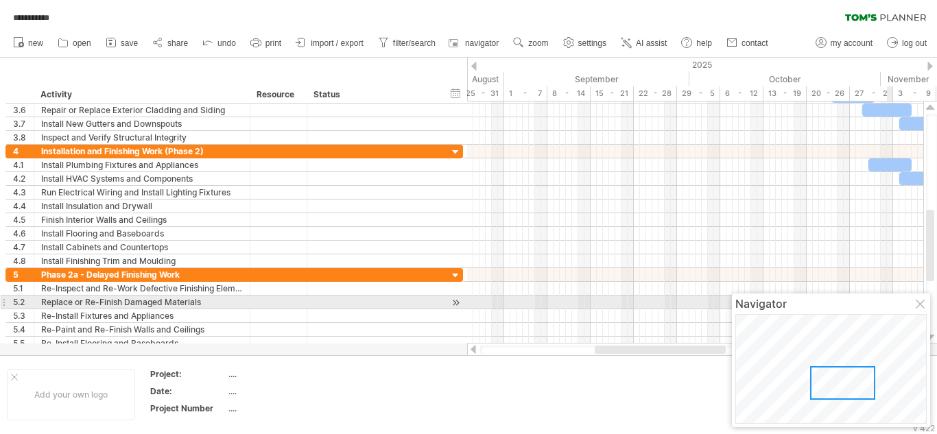
click at [918, 300] on div at bounding box center [921, 305] width 11 height 11
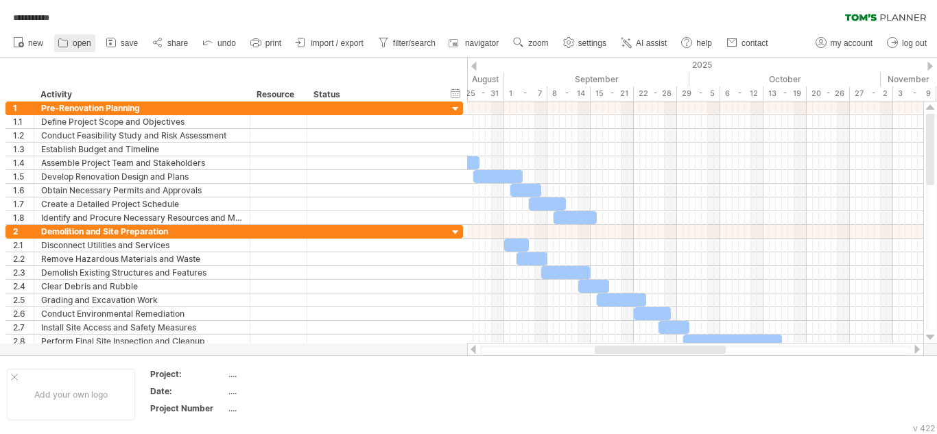
click at [78, 43] on span "open" at bounding box center [82, 43] width 19 height 10
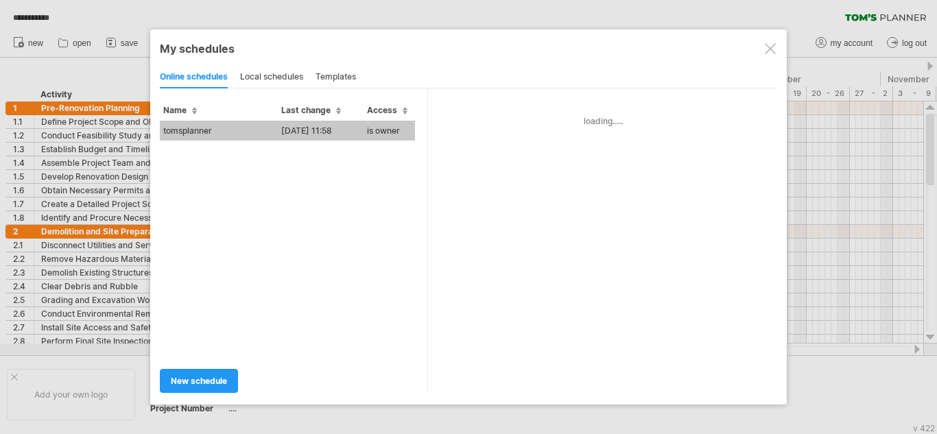
type input "**********"
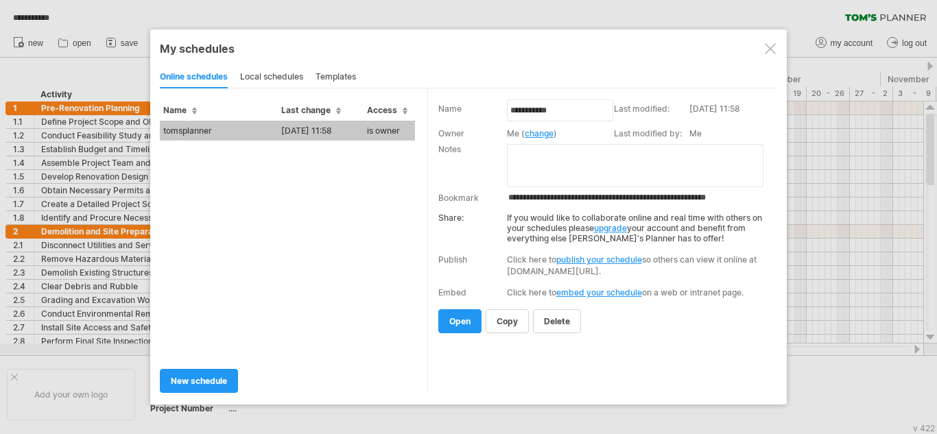
click at [770, 44] on div "My schedules" at bounding box center [468, 49] width 617 height 14
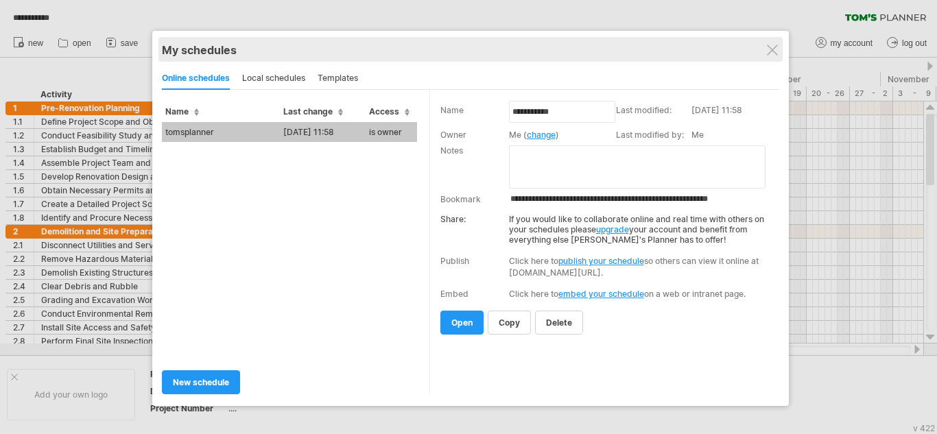
click at [779, 50] on div "My schedules" at bounding box center [470, 50] width 617 height 14
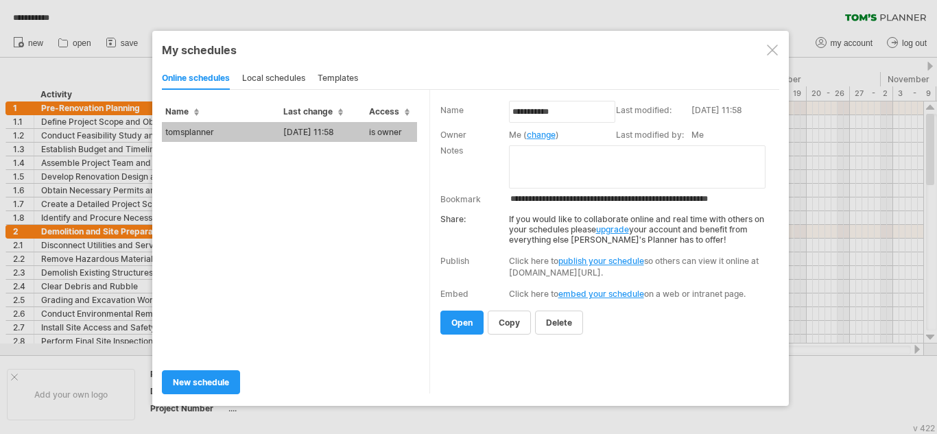
click at [771, 53] on div at bounding box center [772, 50] width 11 height 11
